Goal: Task Accomplishment & Management: Complete application form

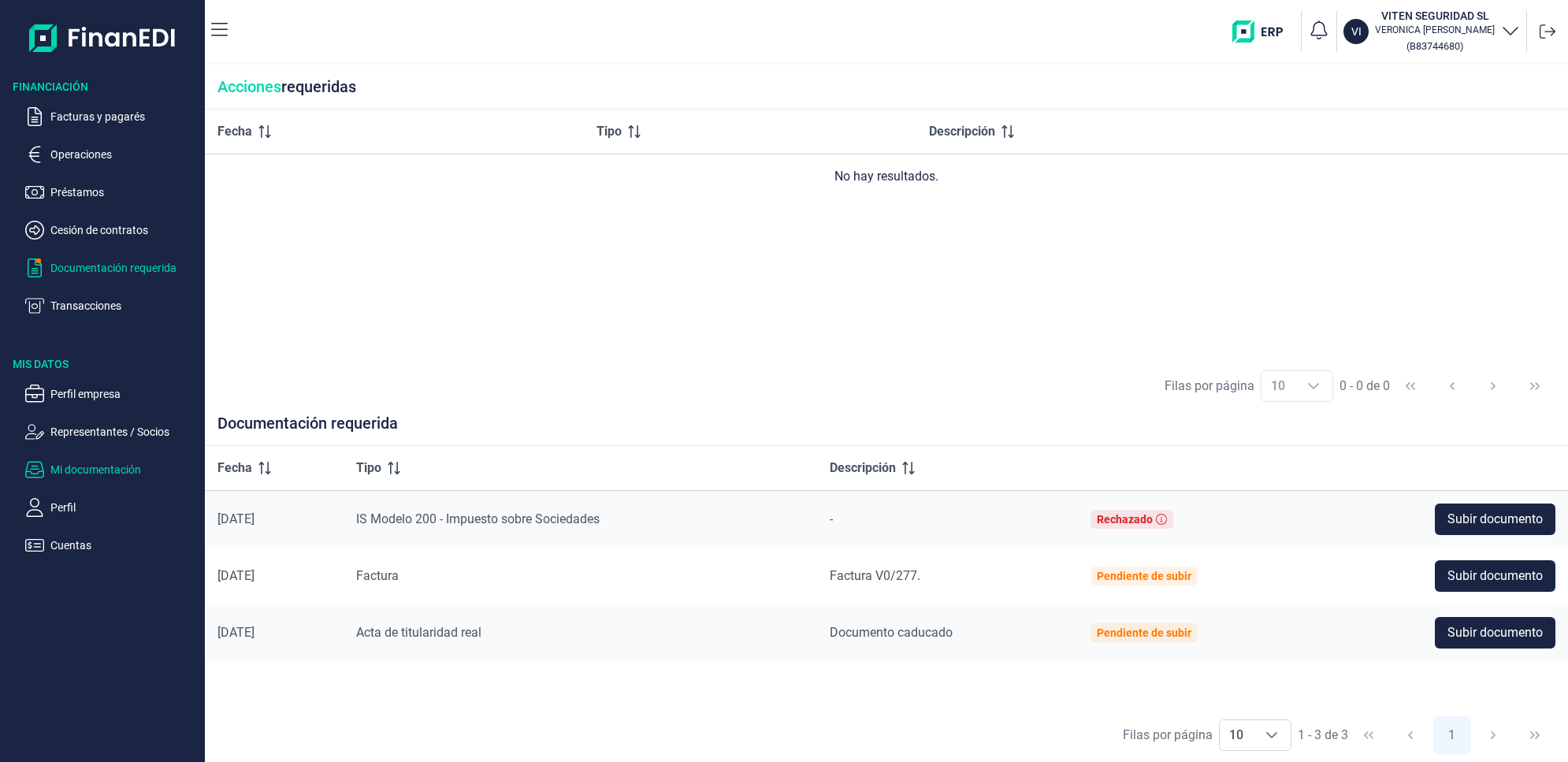
click at [97, 465] on p "Mi documentación" at bounding box center [124, 470] width 148 height 19
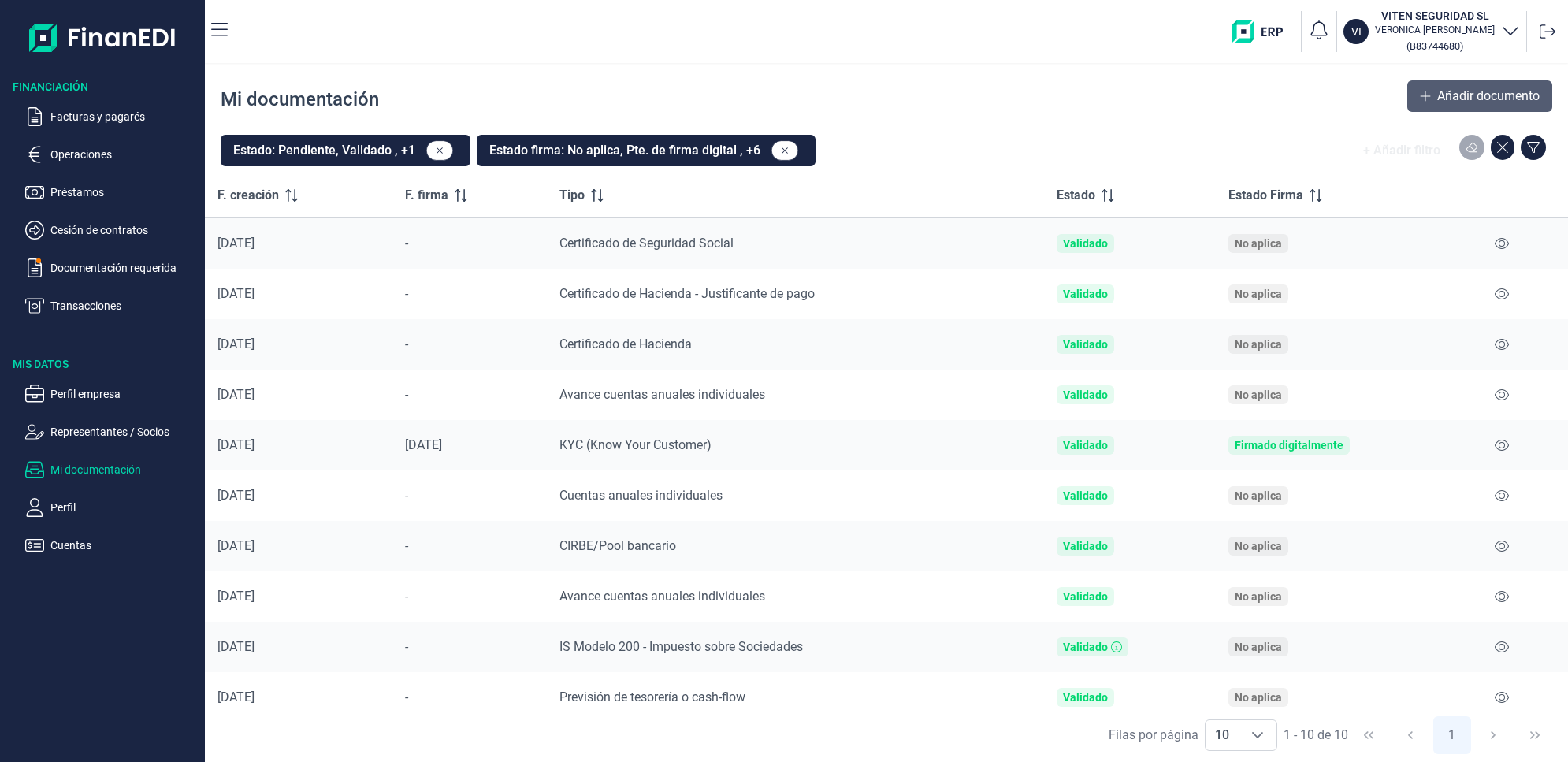
click at [1437, 87] on span "Añadir documento" at bounding box center [1489, 96] width 103 height 19
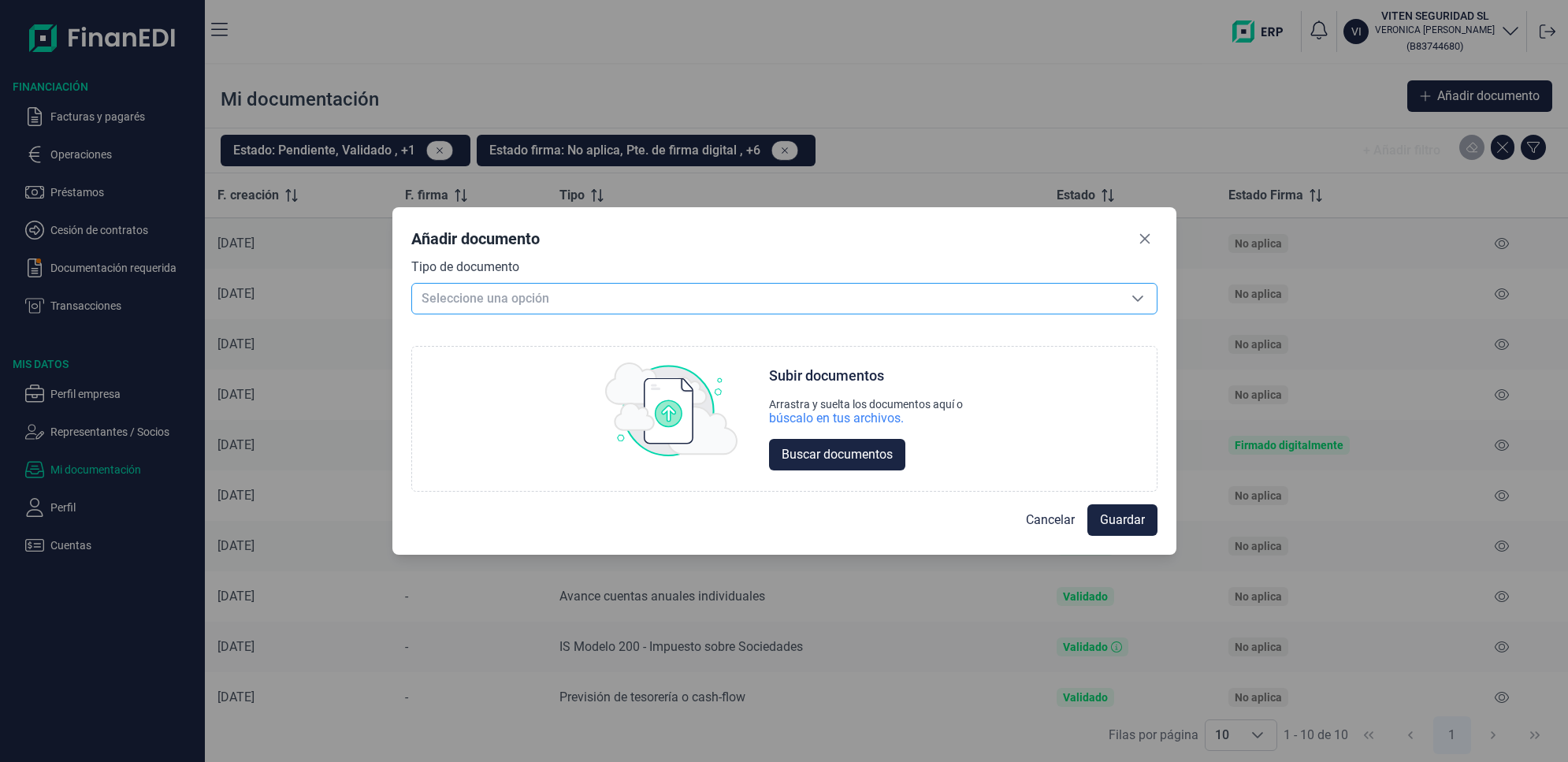
click at [814, 303] on span "Seleccione una opción" at bounding box center [765, 298] width 707 height 30
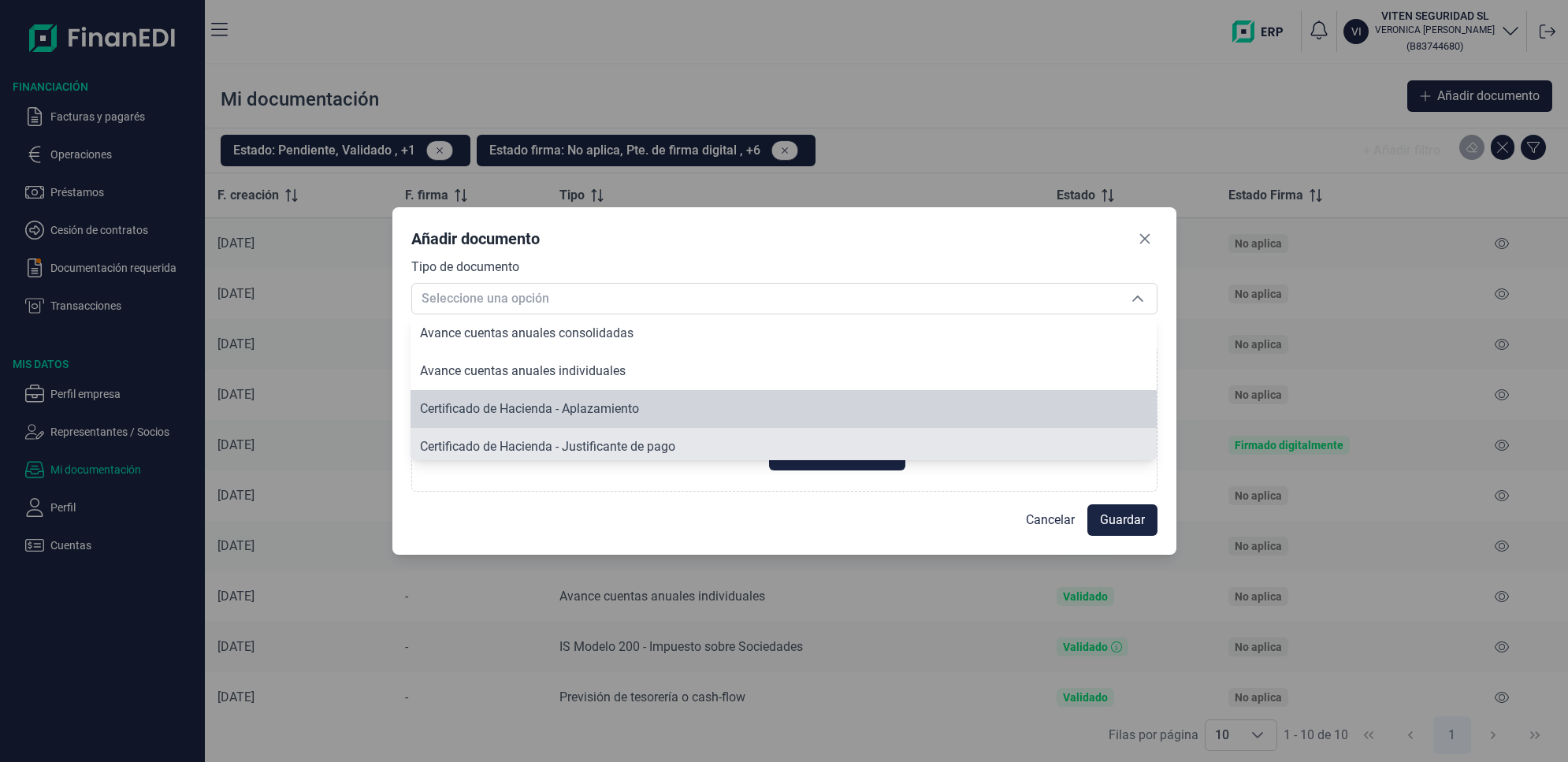
scroll to position [80, 0]
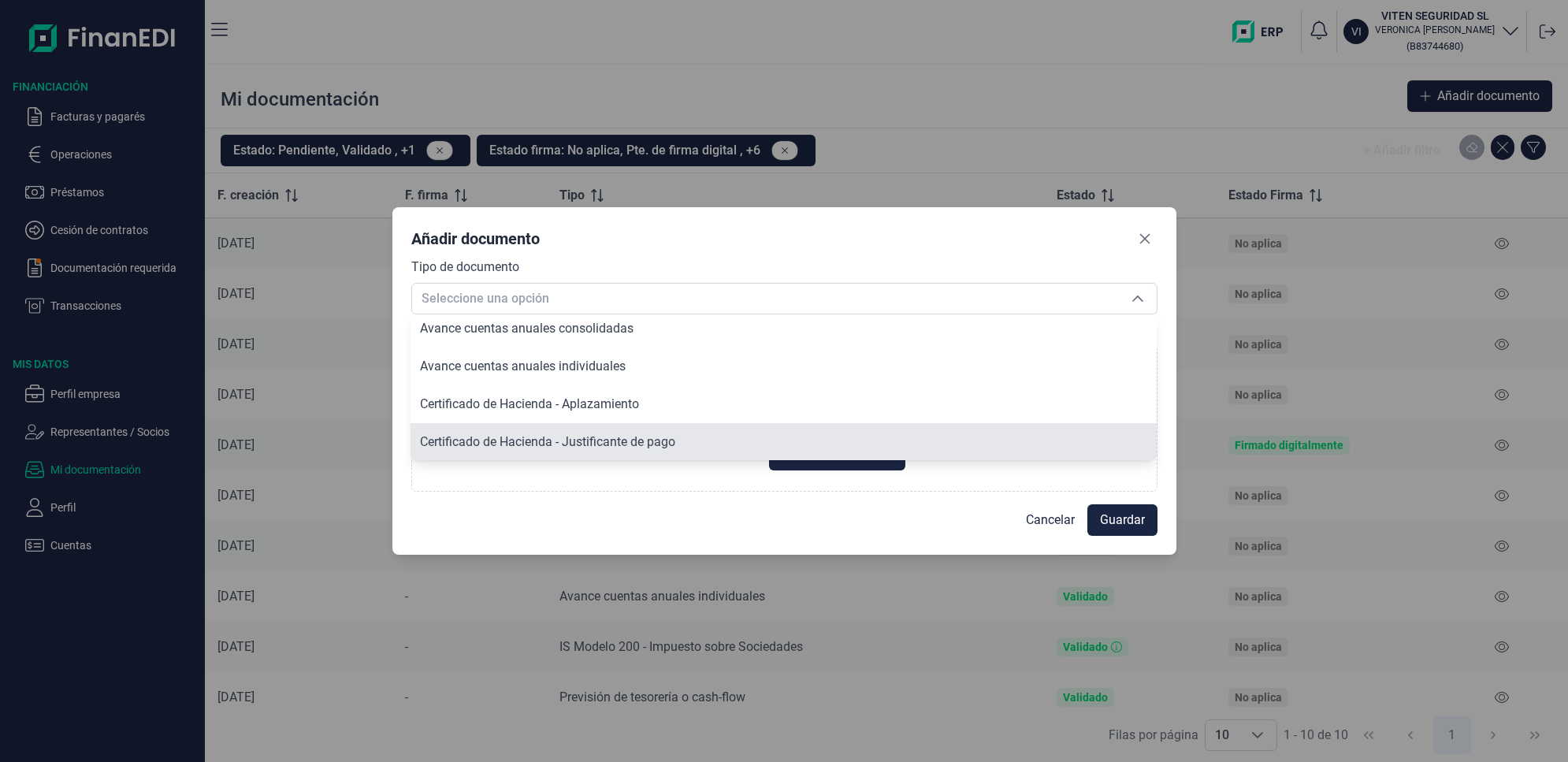
click at [611, 441] on span "Certificado de Hacienda - Justificante de pago" at bounding box center [548, 442] width 255 height 15
type input "Certificado de Hacienda - Justificante de pago"
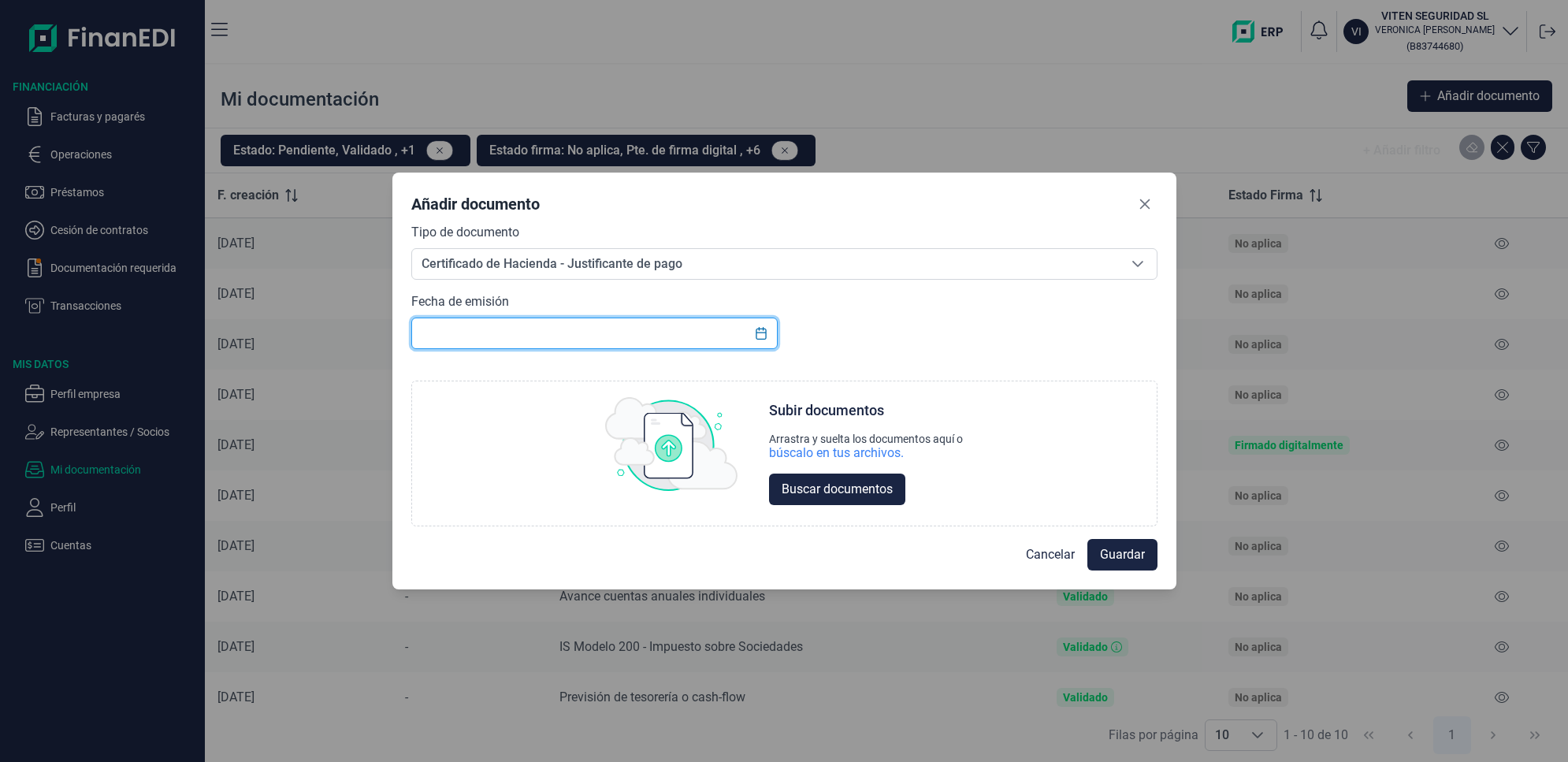
click at [684, 333] on input "text" at bounding box center [595, 334] width 367 height 32
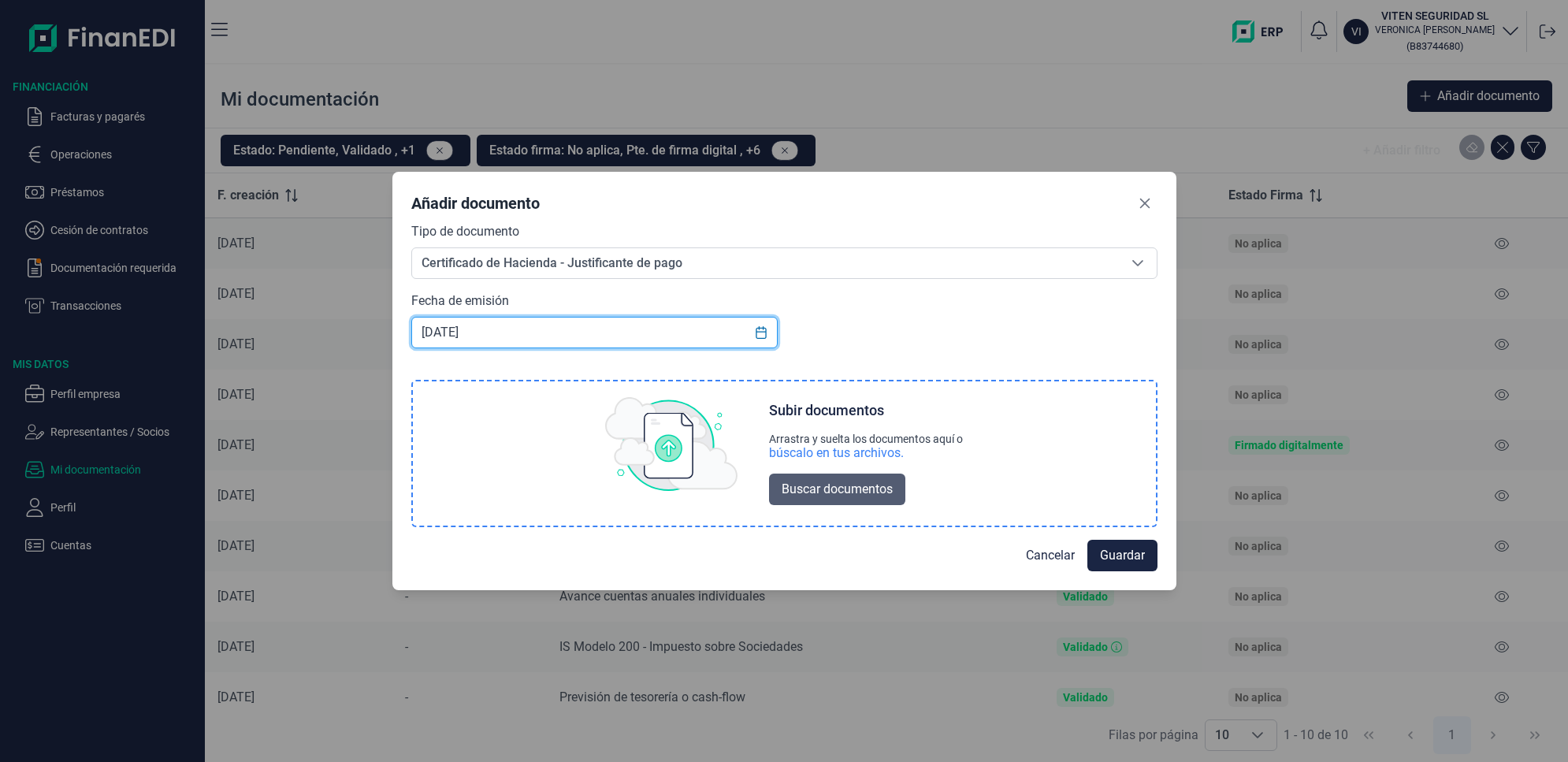
type input "[DATE]"
click at [821, 481] on span "Buscar documentos" at bounding box center [837, 490] width 111 height 19
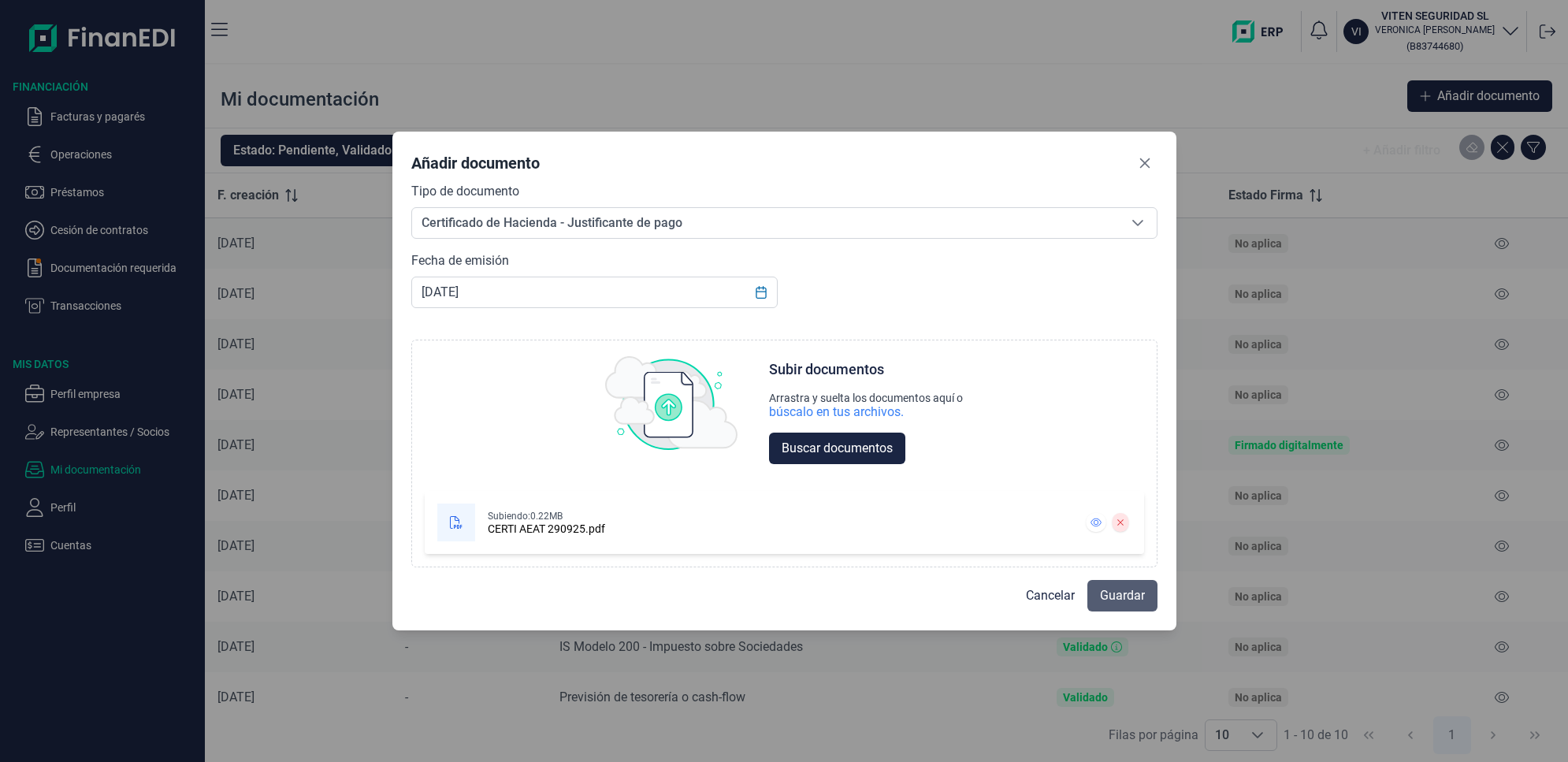
click at [1119, 598] on span "Guardar" at bounding box center [1122, 596] width 45 height 19
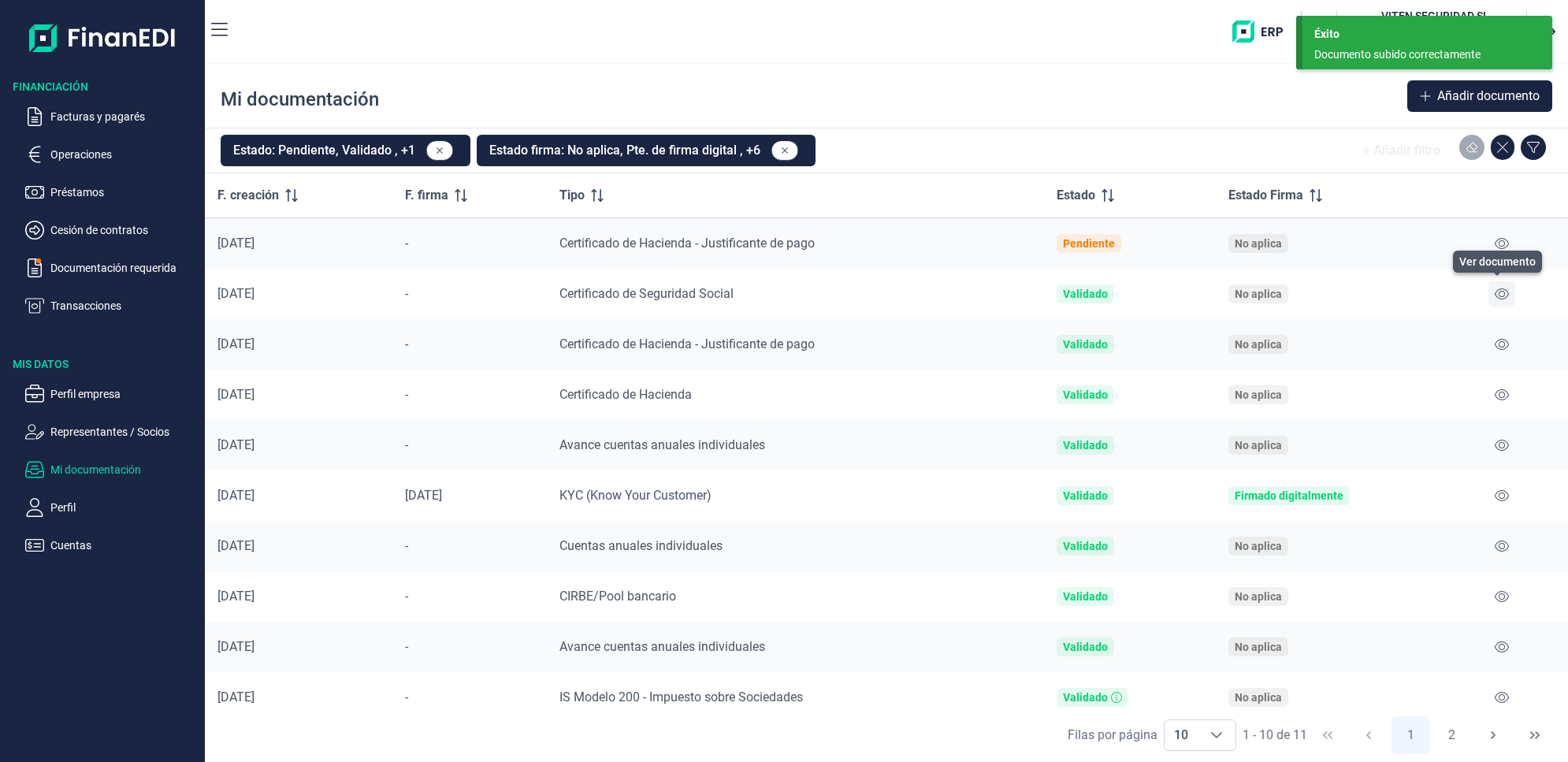
click at [1494, 290] on icon at bounding box center [1501, 295] width 14 height 13
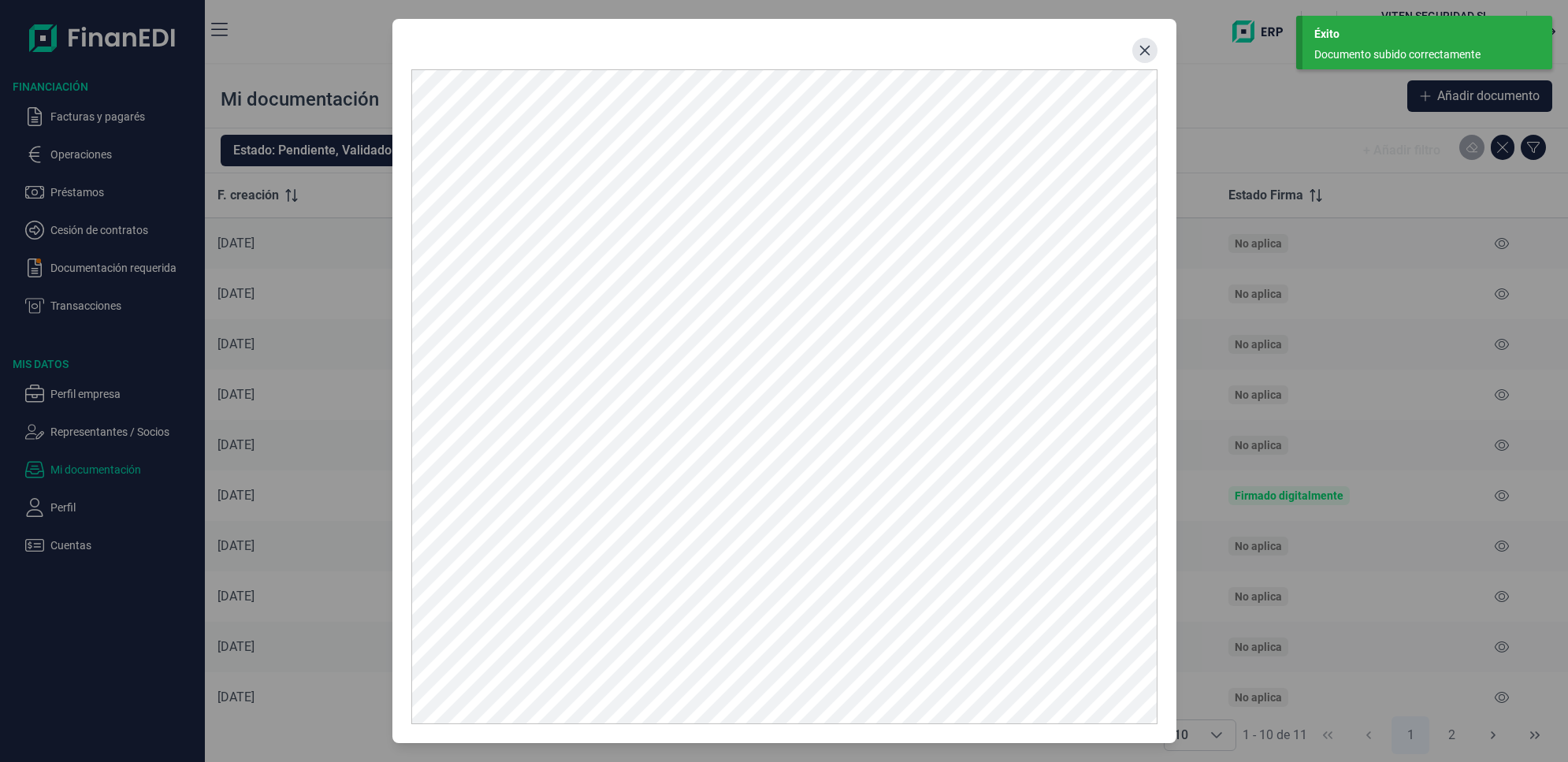
click at [1150, 52] on icon "Close" at bounding box center [1145, 50] width 13 height 13
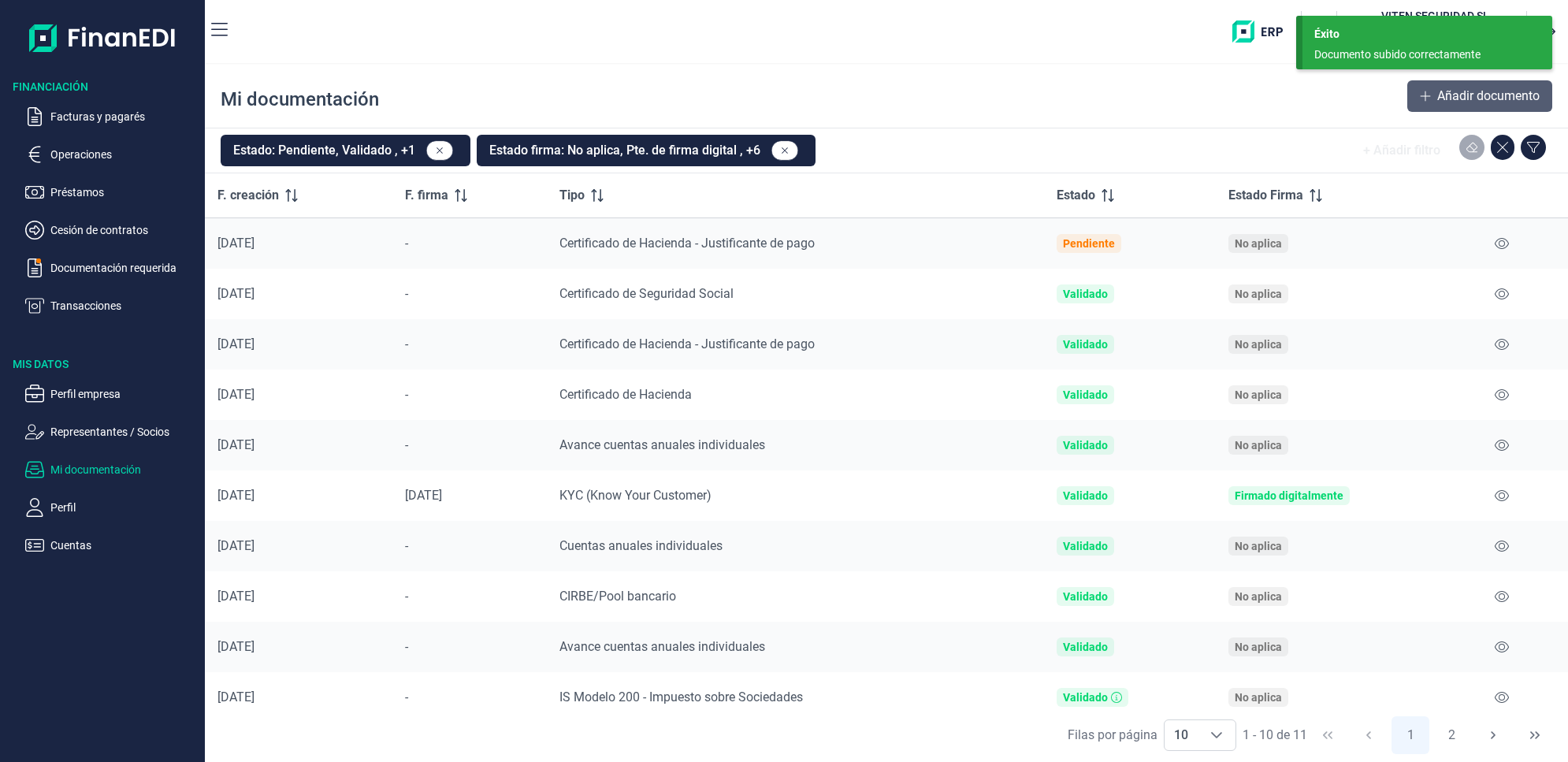
click at [1486, 97] on span "Añadir documento" at bounding box center [1489, 96] width 103 height 19
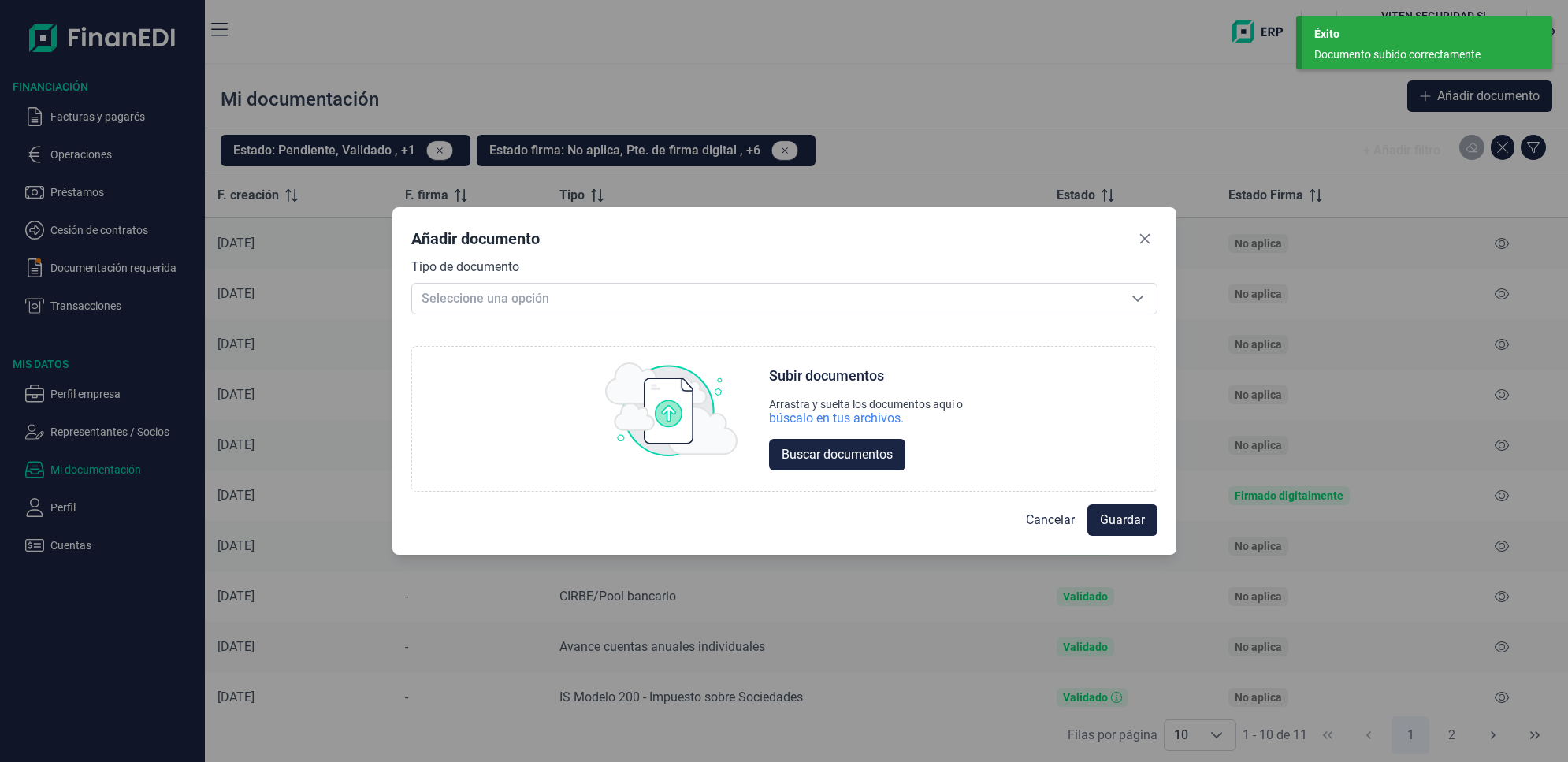
click at [869, 313] on div "Tipo de documento Seleccione una opción Seleccione una opción Choose Subir docu…" at bounding box center [784, 375] width 746 height 235
click at [869, 298] on span "Seleccione una opción" at bounding box center [765, 298] width 707 height 30
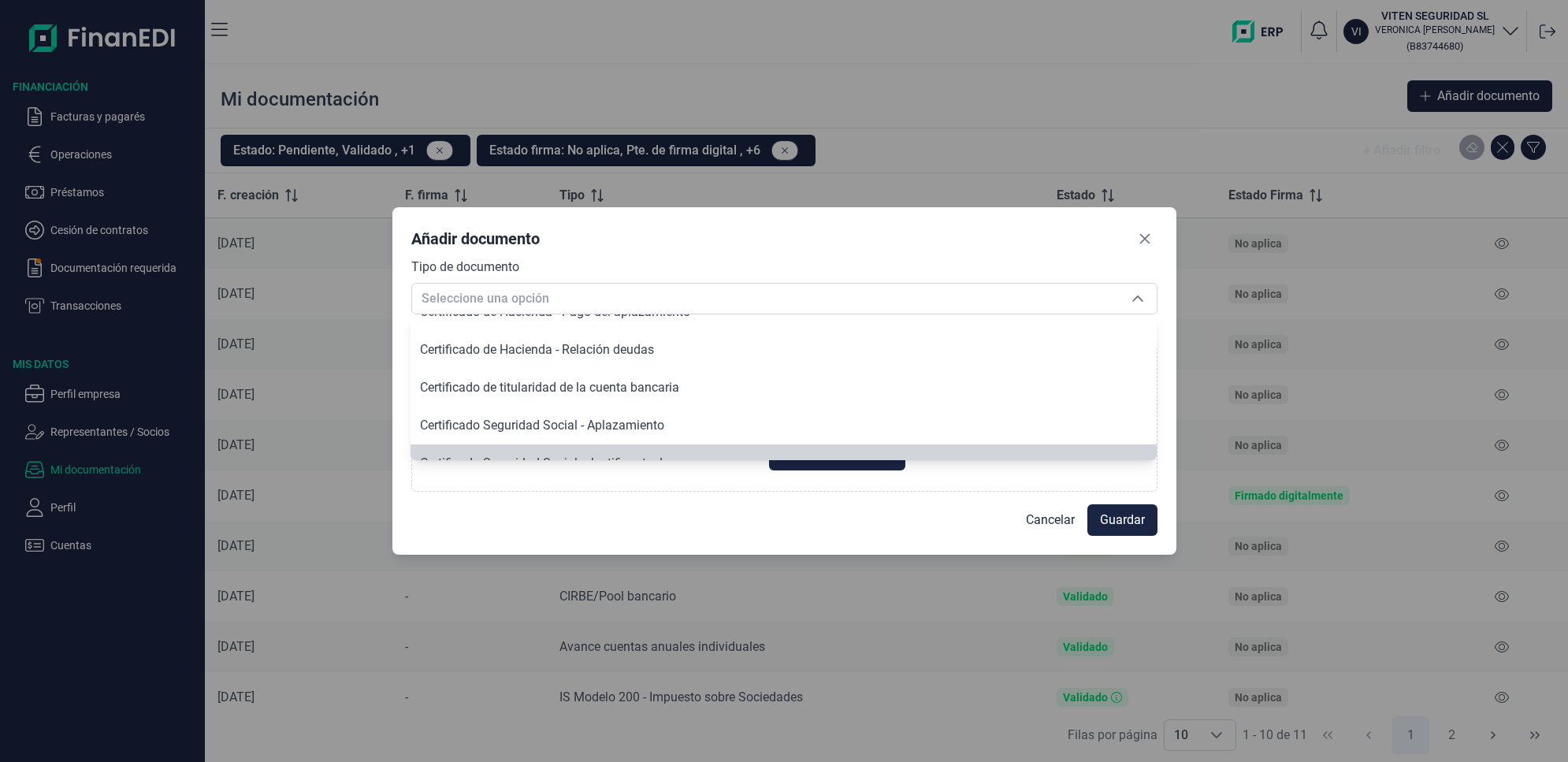
scroll to position [309, 0]
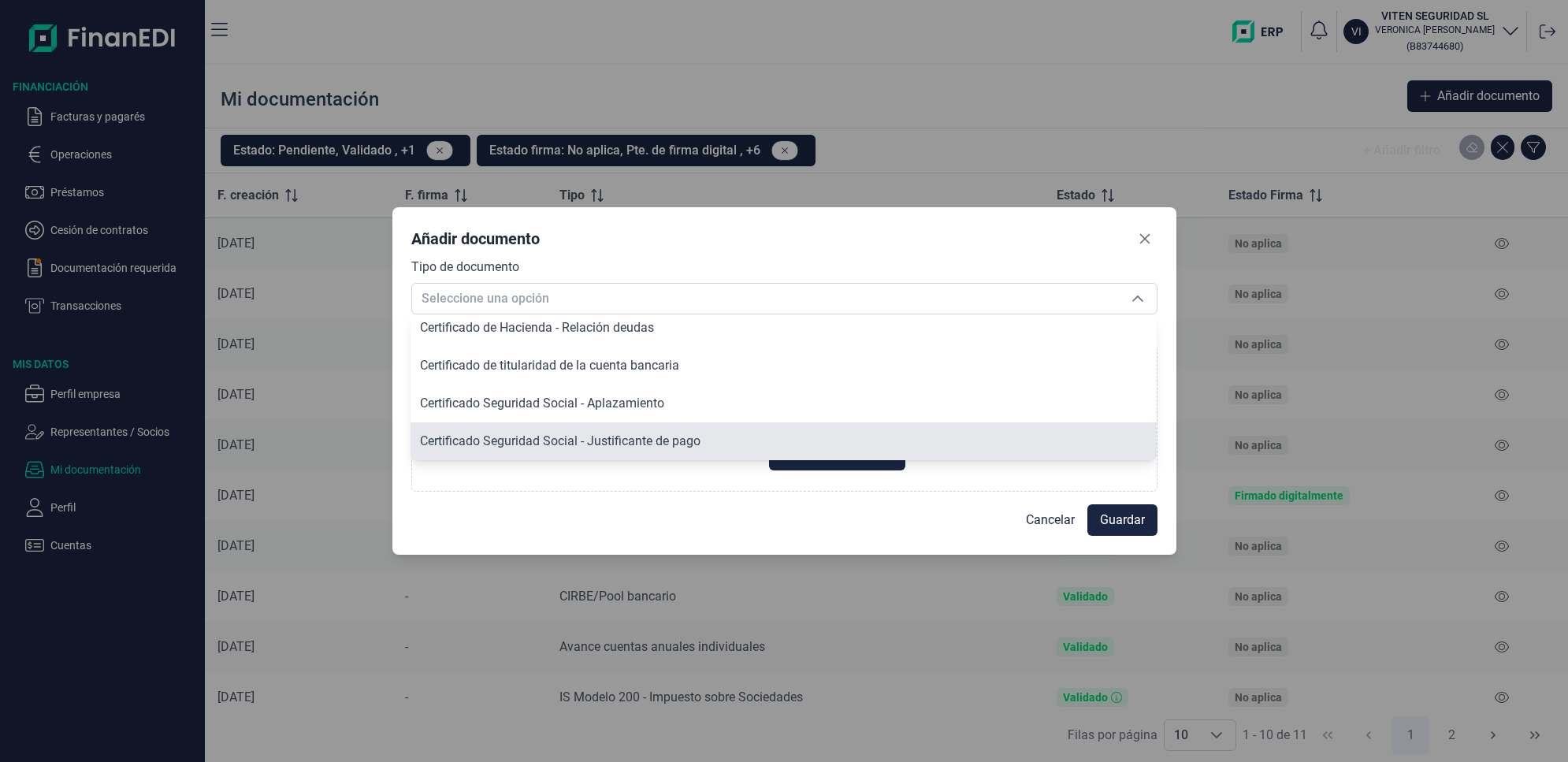
click at [722, 435] on li "Certificado Seguridad Social - Justificante de pago" at bounding box center [783, 441] width 746 height 38
type input "Certificado Seguridad Social - Justificante de pago"
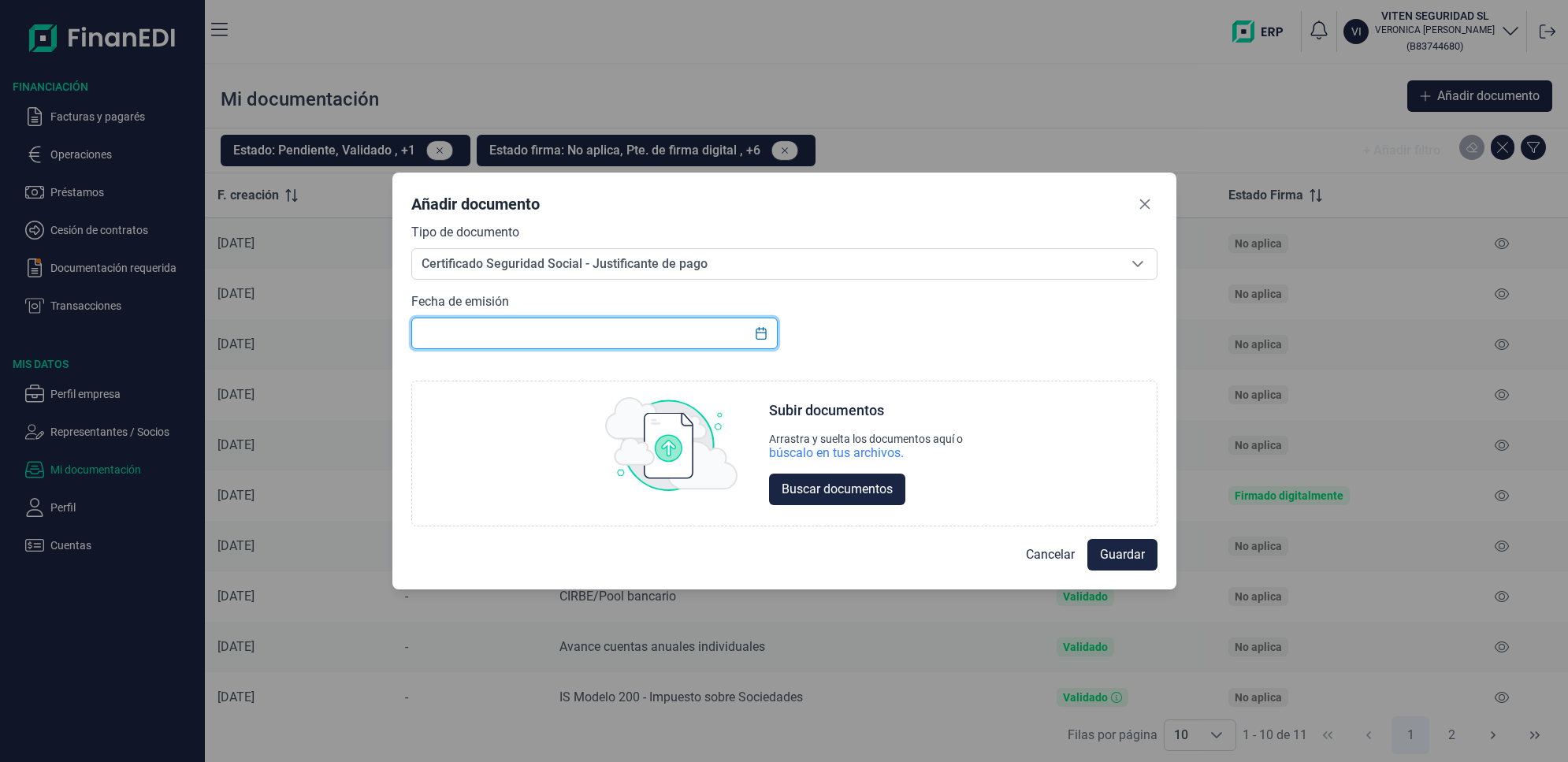
click at [615, 325] on input "text" at bounding box center [595, 334] width 367 height 32
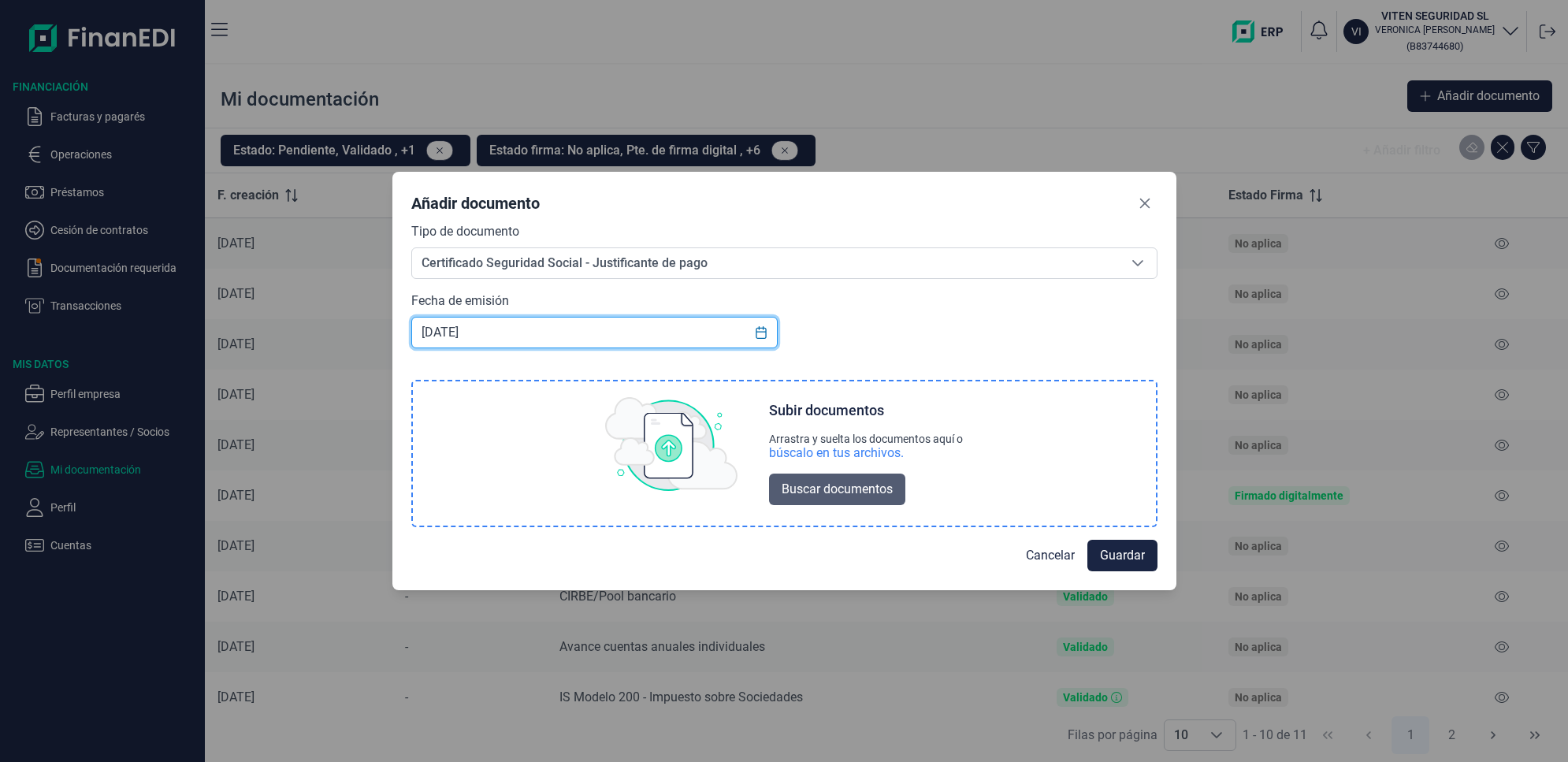
type input "[DATE]"
click at [805, 490] on span "Buscar documentos" at bounding box center [837, 490] width 111 height 19
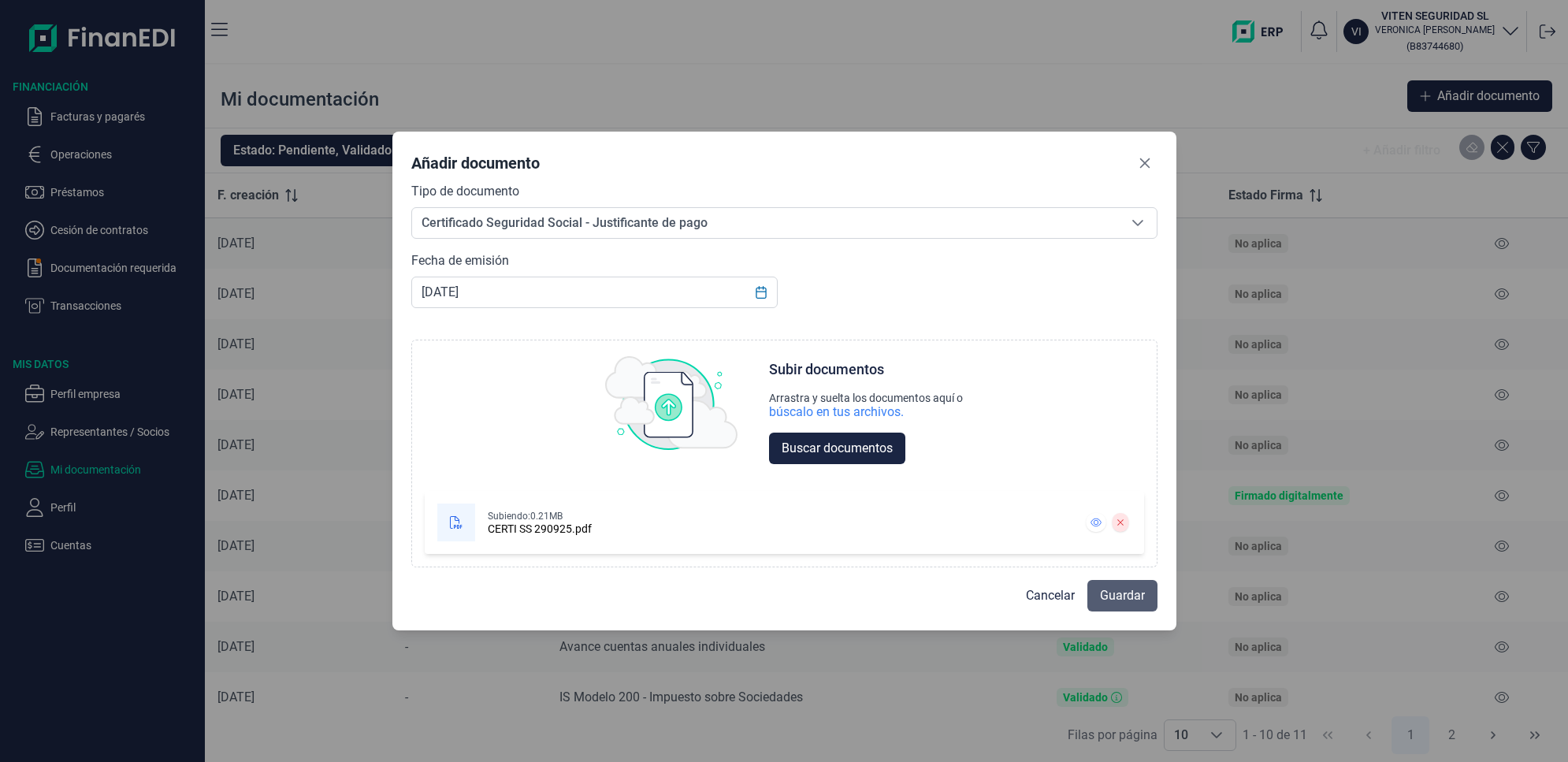
click at [1124, 593] on span "Guardar" at bounding box center [1122, 596] width 45 height 19
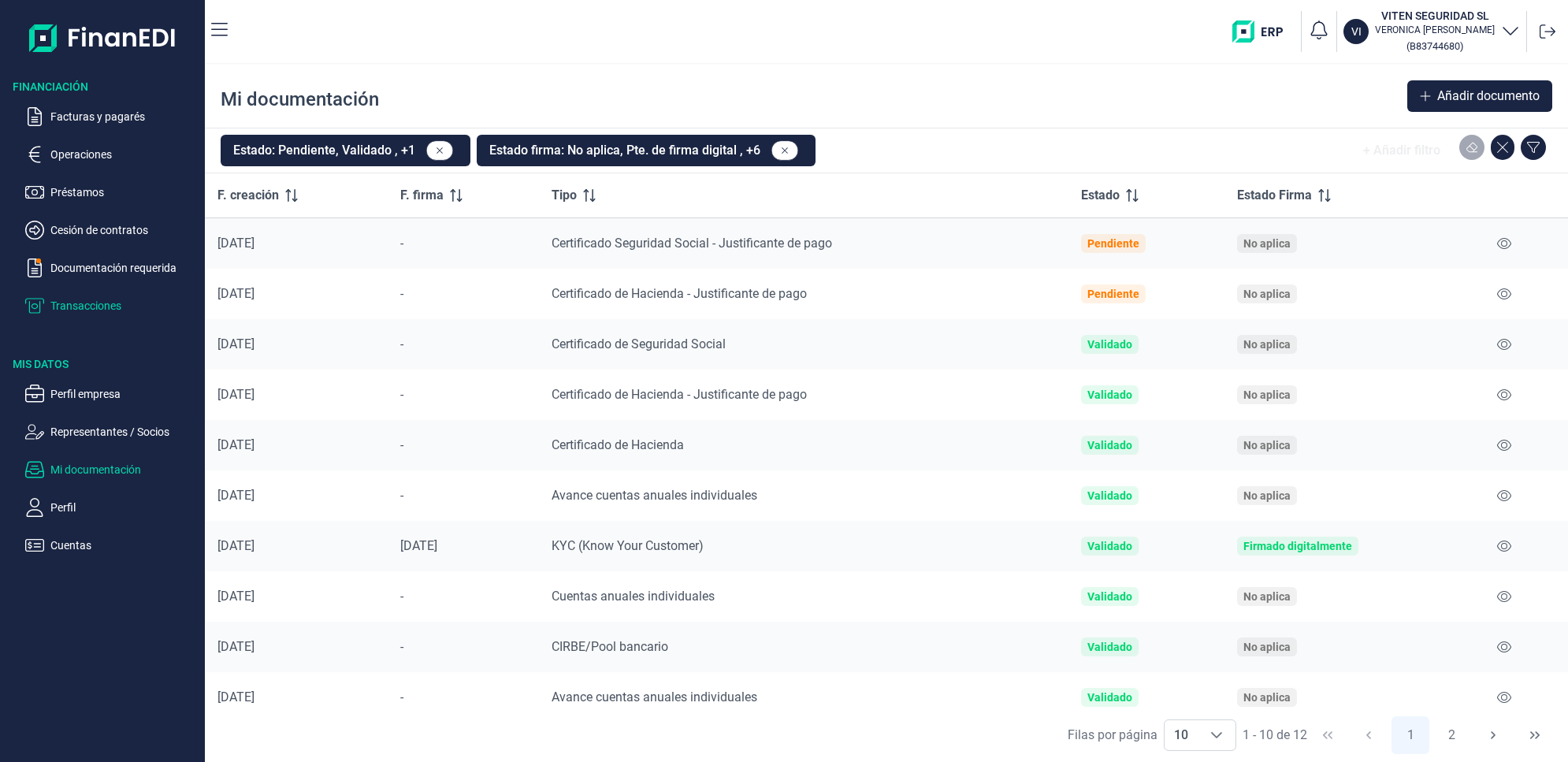
click at [79, 299] on p "Transacciones" at bounding box center [124, 306] width 148 height 19
